Goal: Find contact information: Find contact information

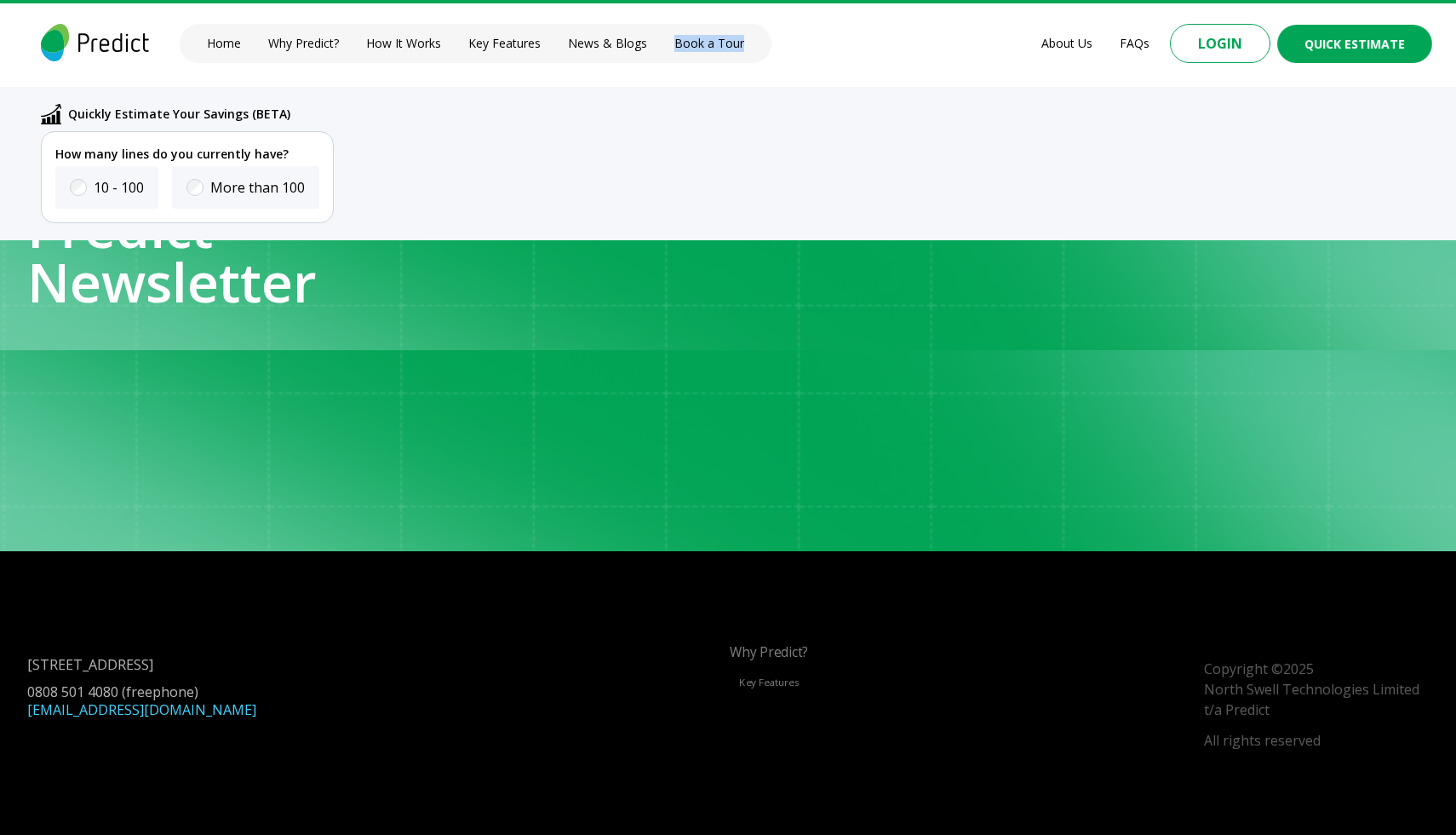
scroll to position [6648, 0]
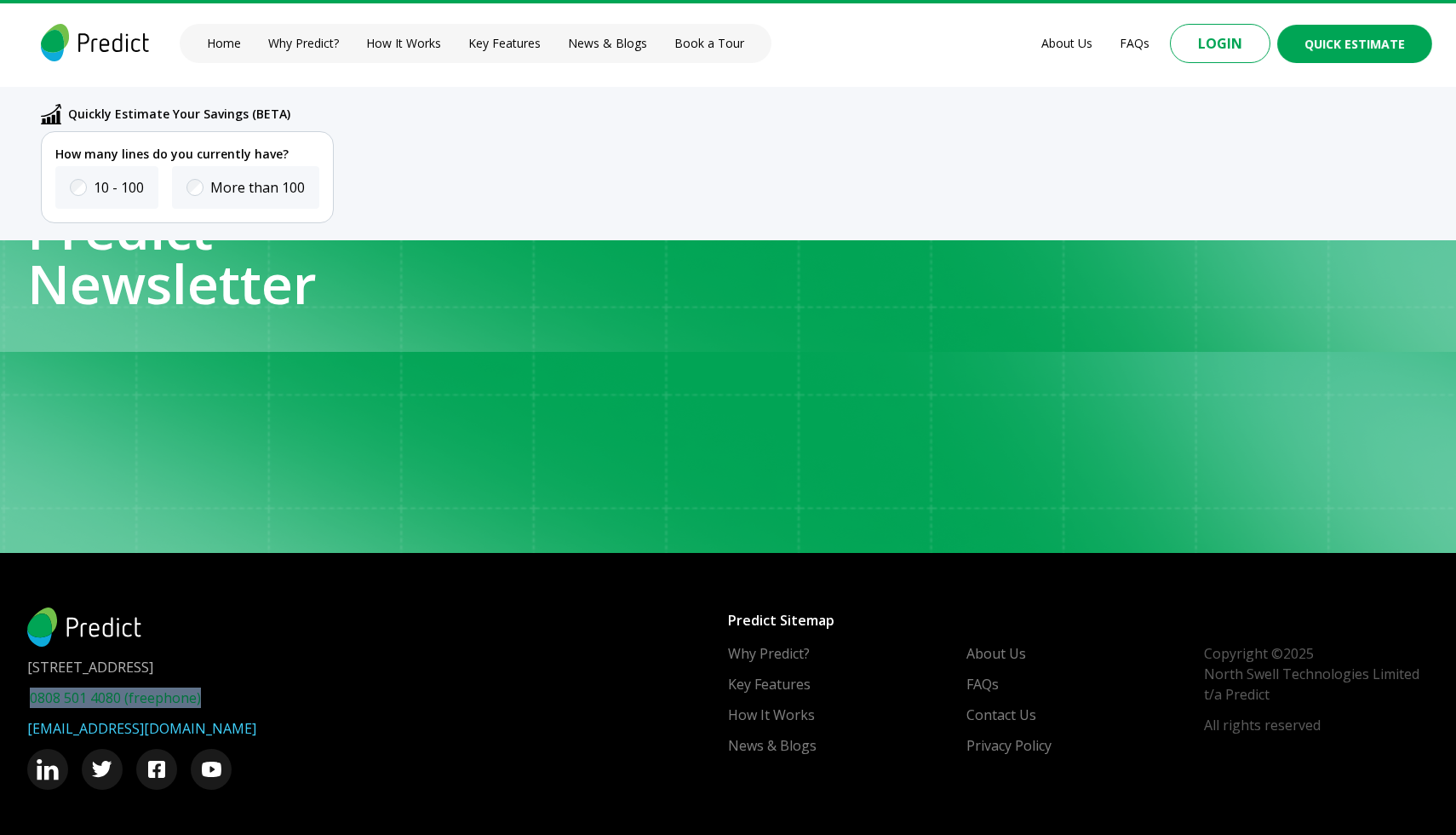
copy link "0808 501 4080 (freephone)"
drag, startPoint x: 226, startPoint y: 689, endPoint x: 33, endPoint y: 693, distance: 193.0
click at [33, 693] on div "0808 501 4080 (freephone) [EMAIL_ADDRESS][DOMAIN_NAME]" at bounding box center [377, 738] width 701 height 102
